Goal: Check status

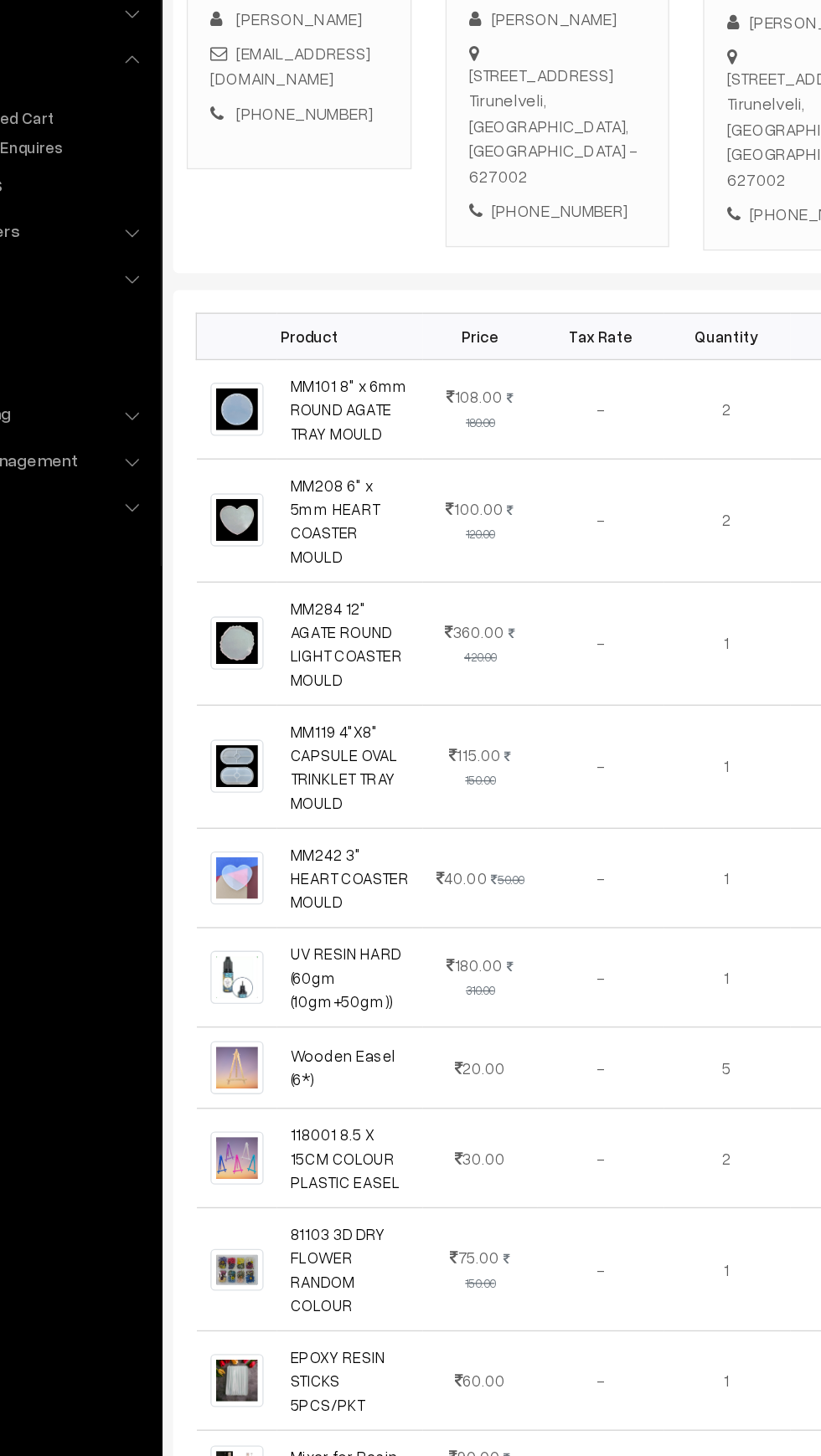
scroll to position [248, 0]
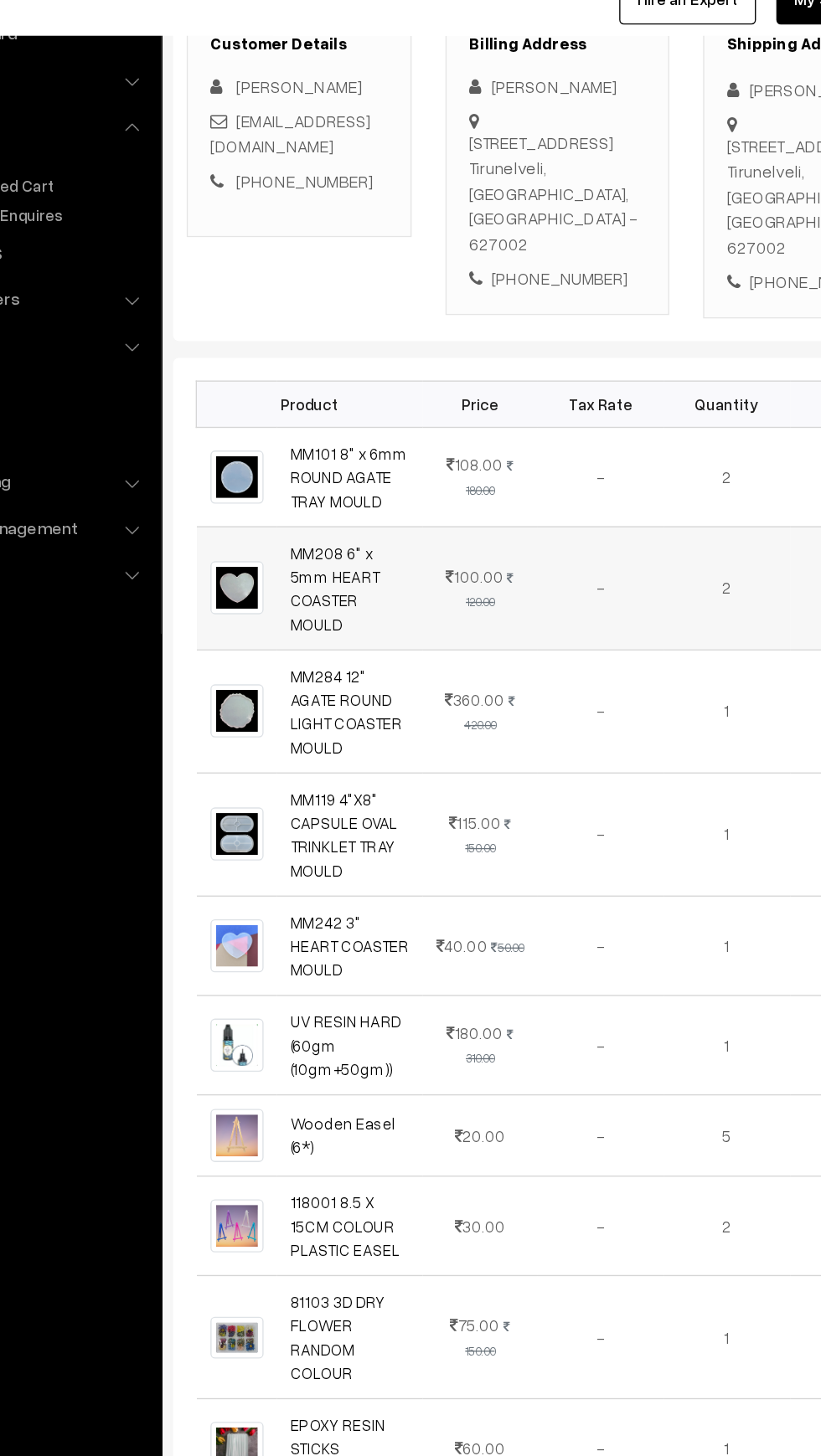
click at [420, 517] on td "MM208 6" x 5mm HEART COASTER MOULD" at bounding box center [365, 507] width 108 height 92
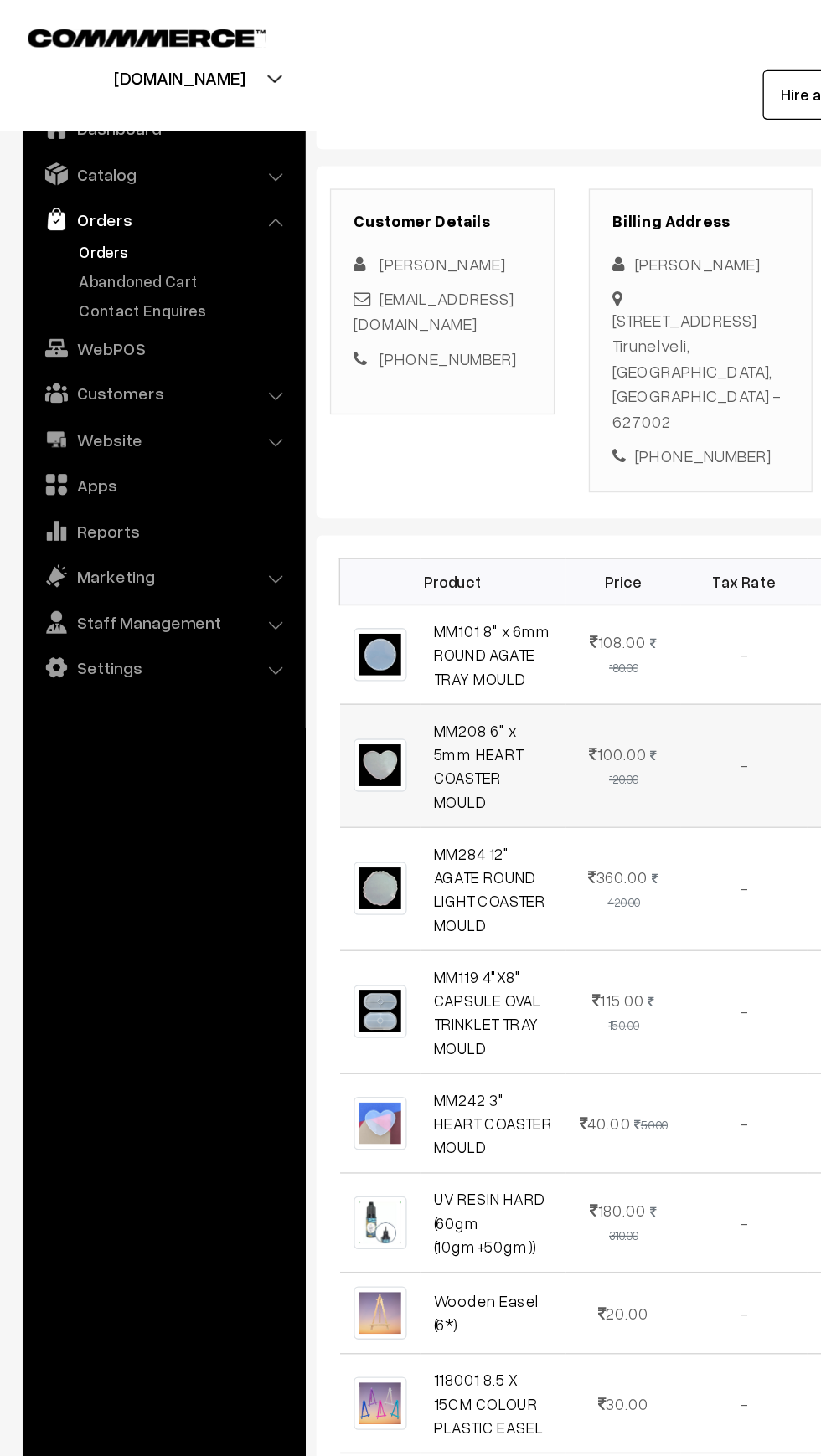
scroll to position [0, 0]
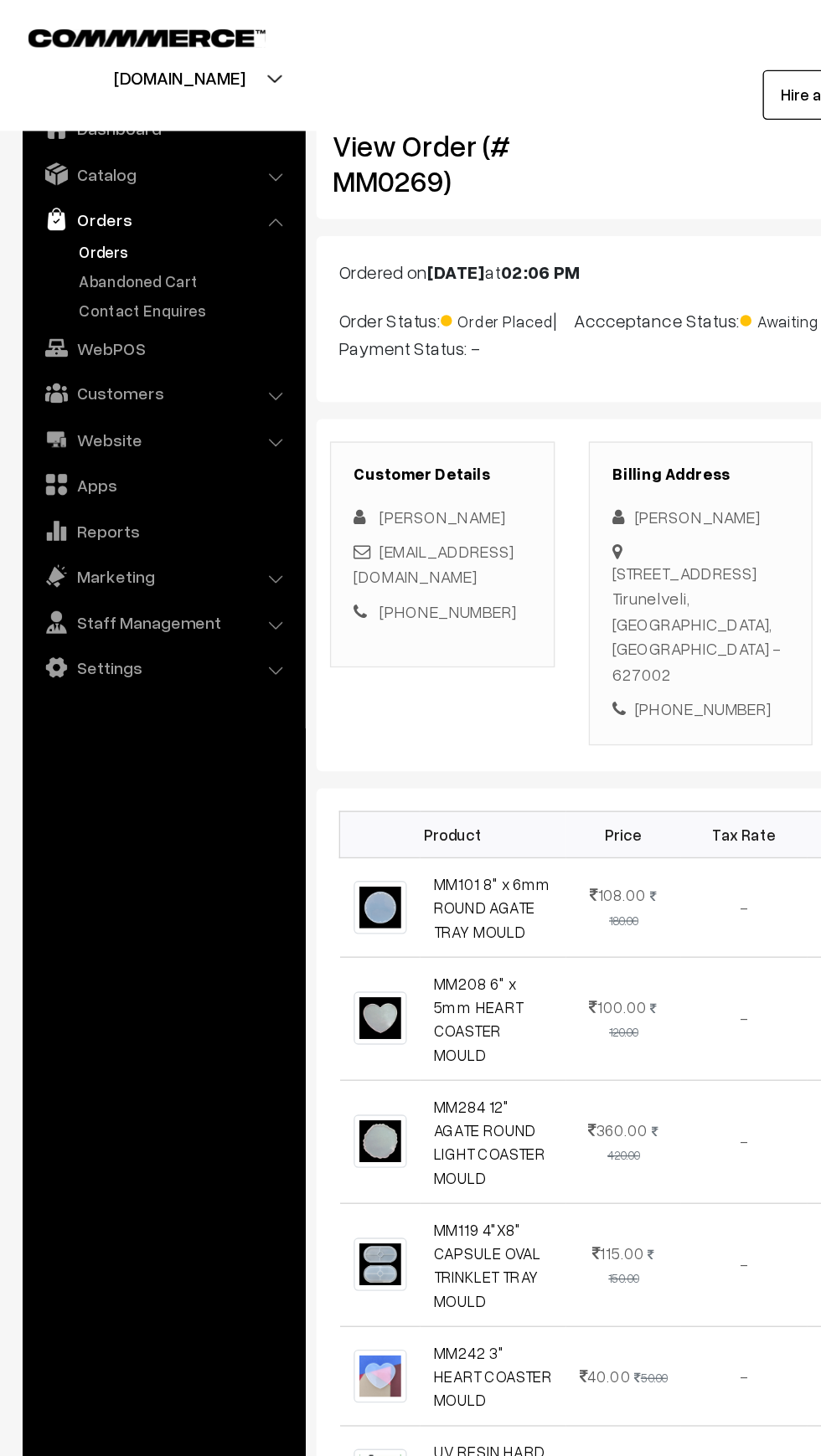
click at [62, 183] on link "Orders" at bounding box center [138, 186] width 166 height 18
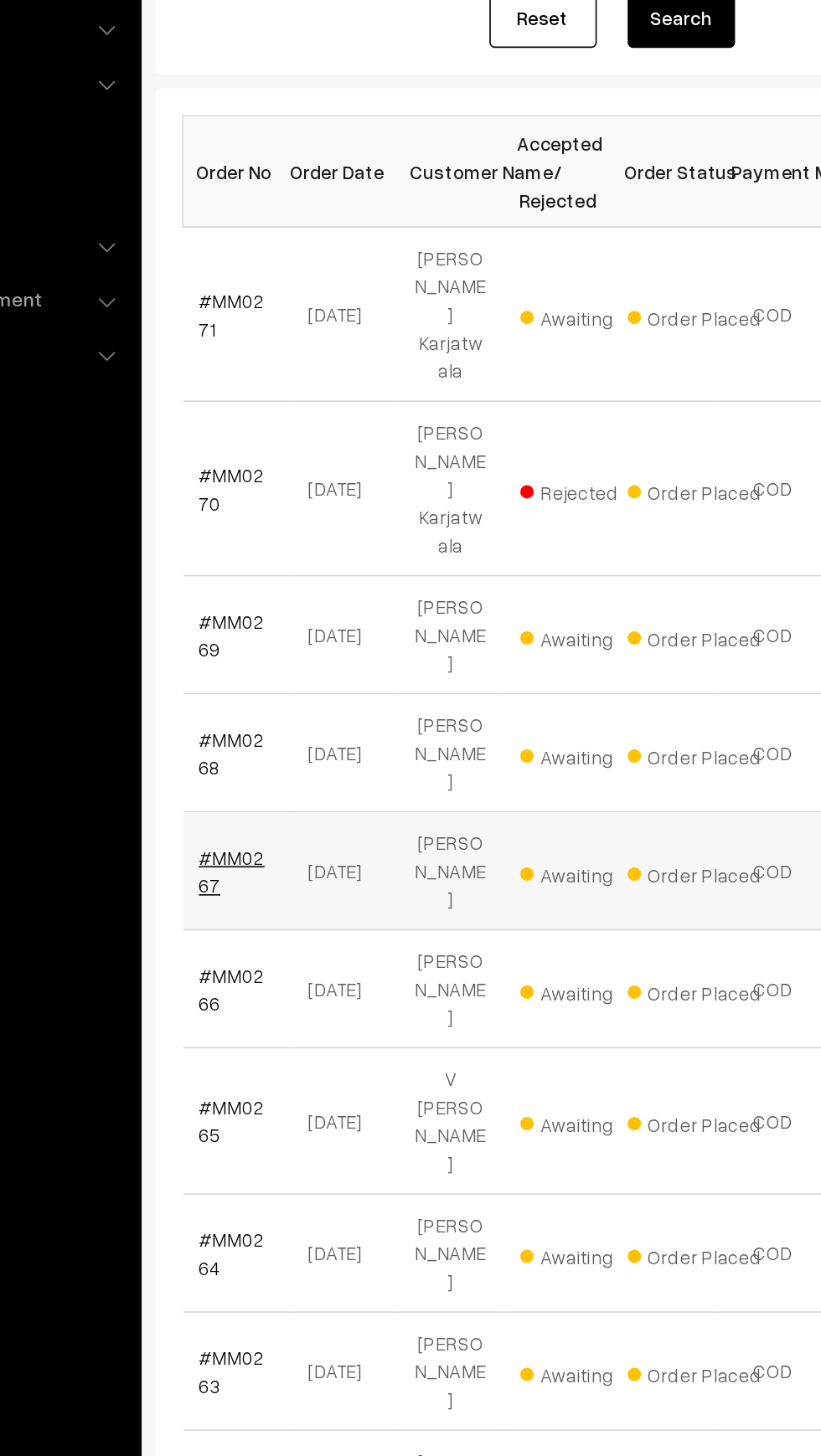
click at [300, 803] on link "#MM0267" at bounding box center [282, 819] width 41 height 32
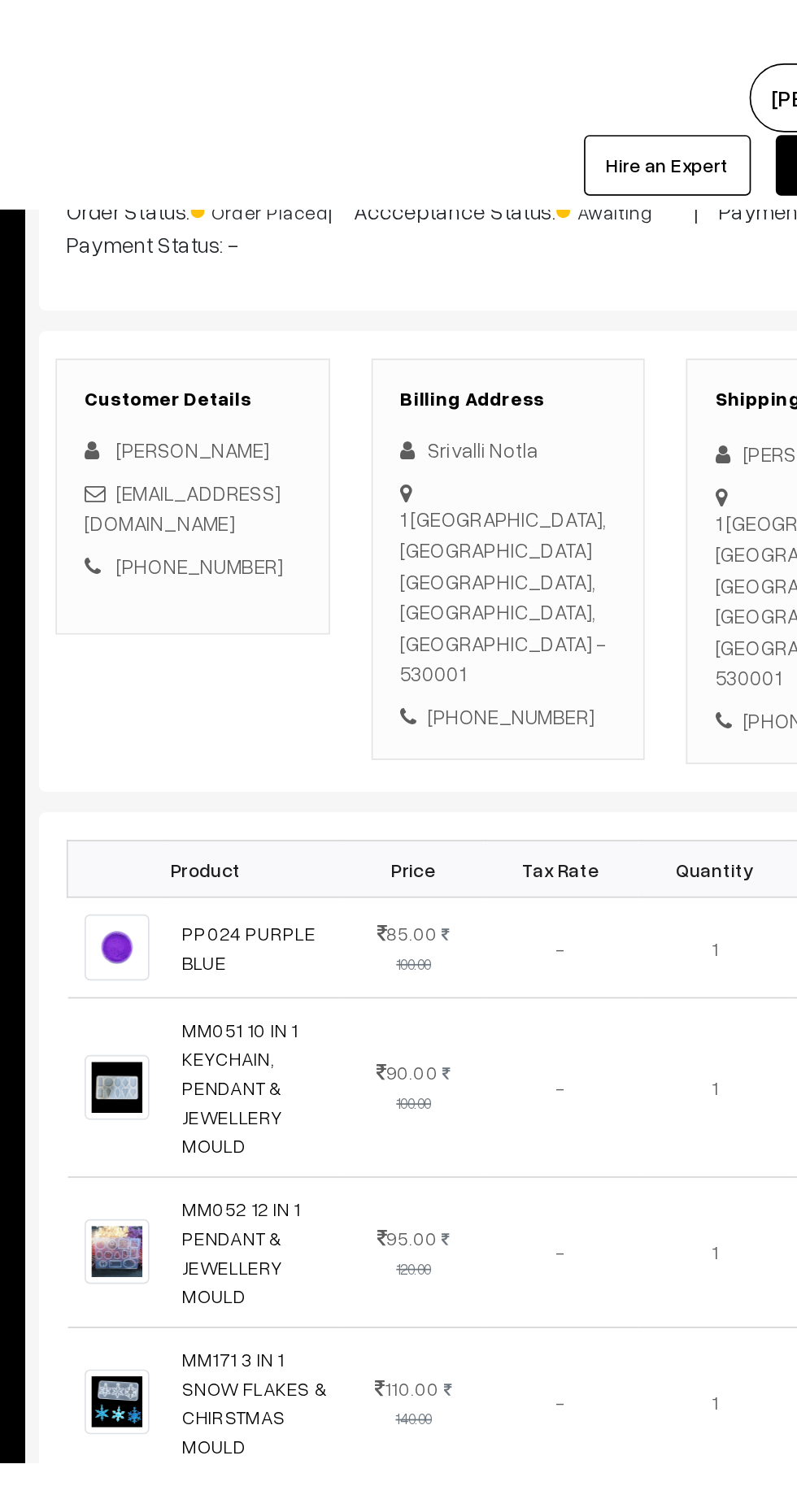
scroll to position [129, 0]
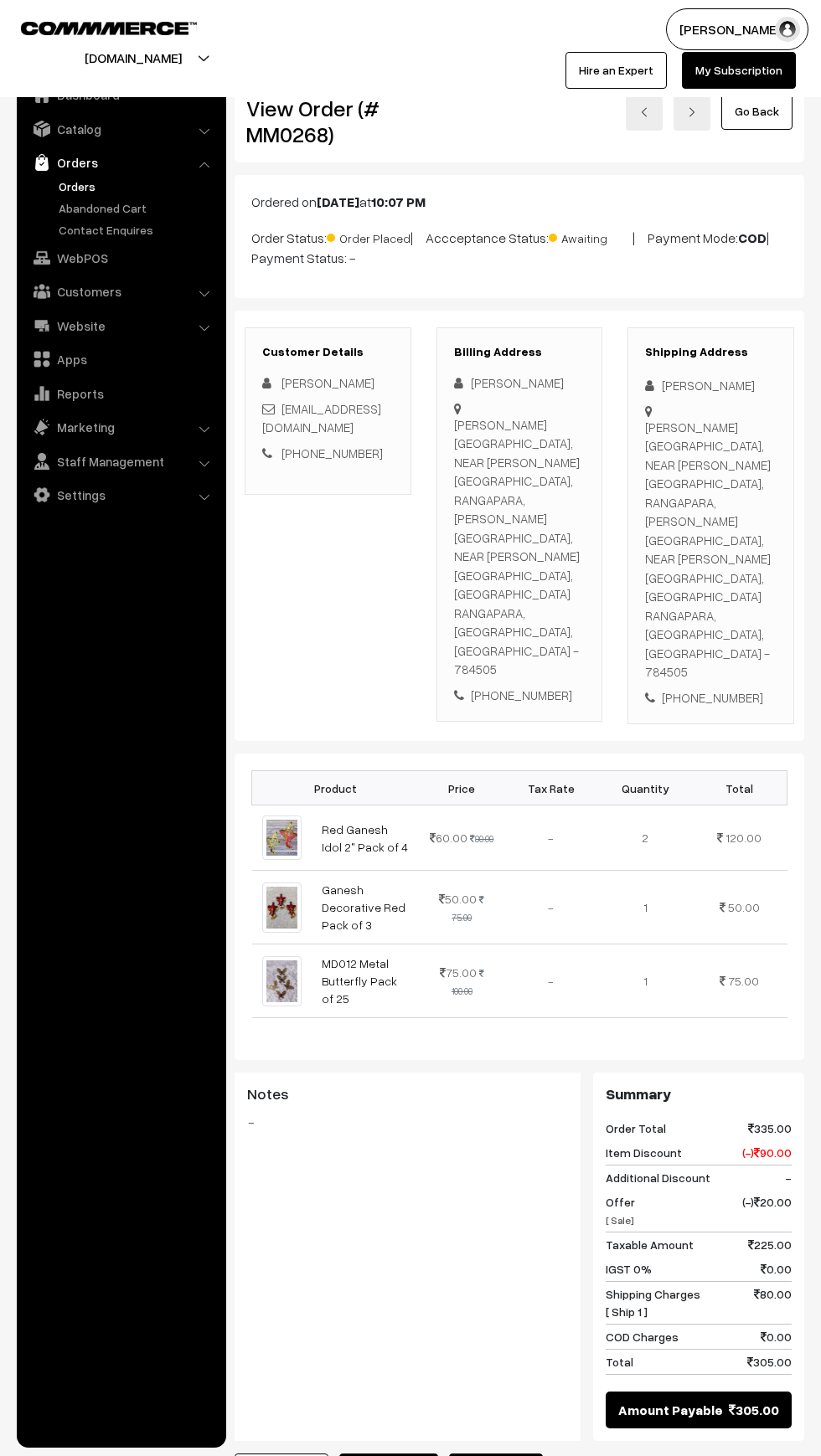
click at [58, 192] on link "Orders" at bounding box center [138, 186] width 166 height 18
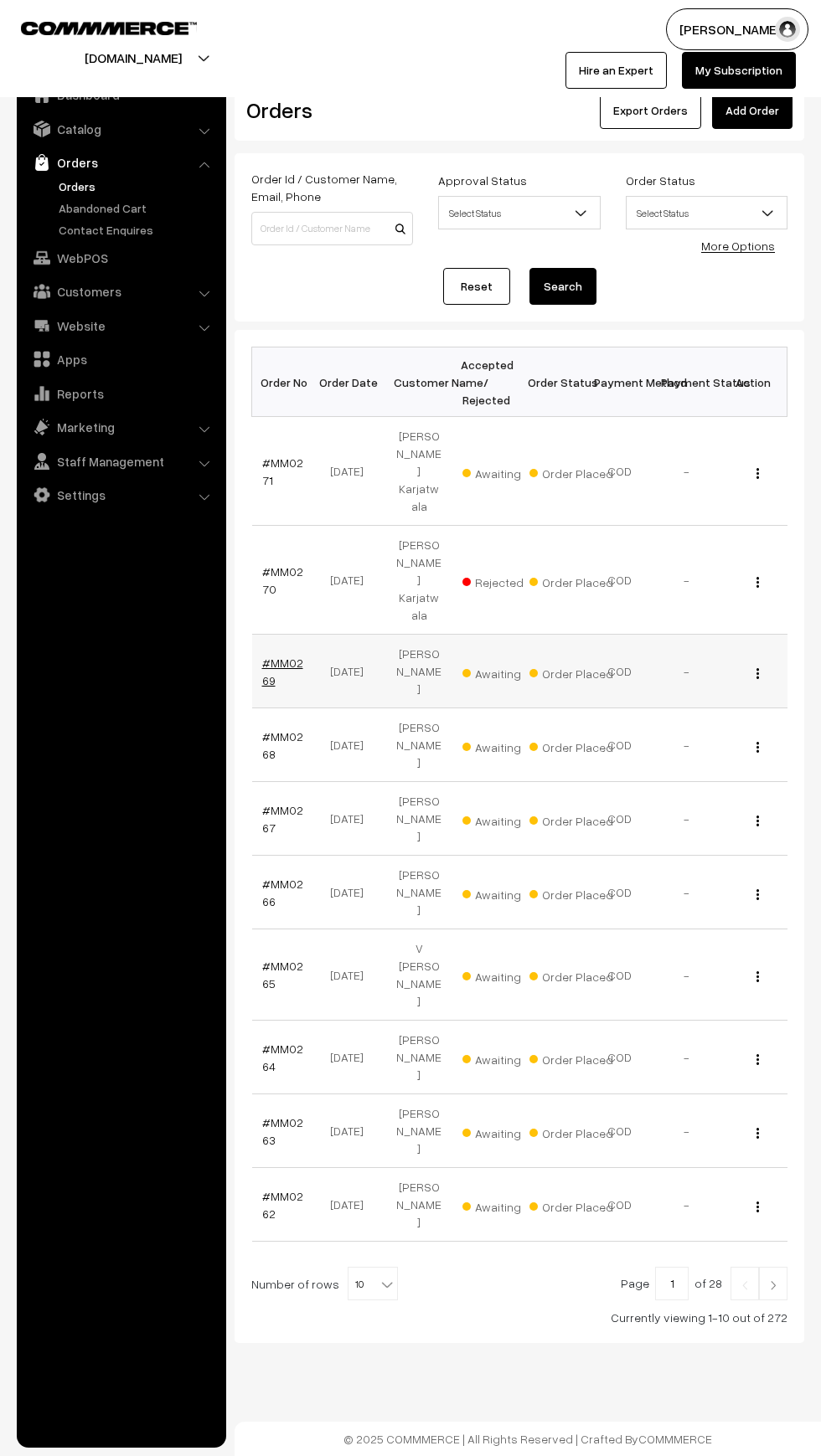
click at [264, 655] on link "#MM0269" at bounding box center [282, 671] width 41 height 32
click at [66, 214] on link "Abandoned Cart" at bounding box center [138, 208] width 166 height 18
